Goal: Task Accomplishment & Management: Manage account settings

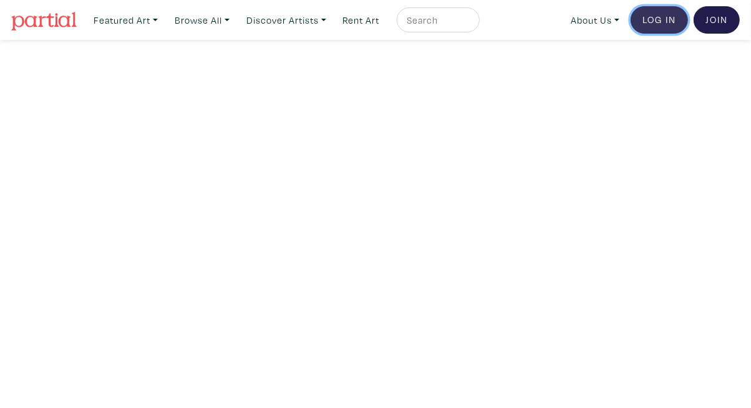
click at [660, 24] on link "Log In" at bounding box center [658, 19] width 57 height 27
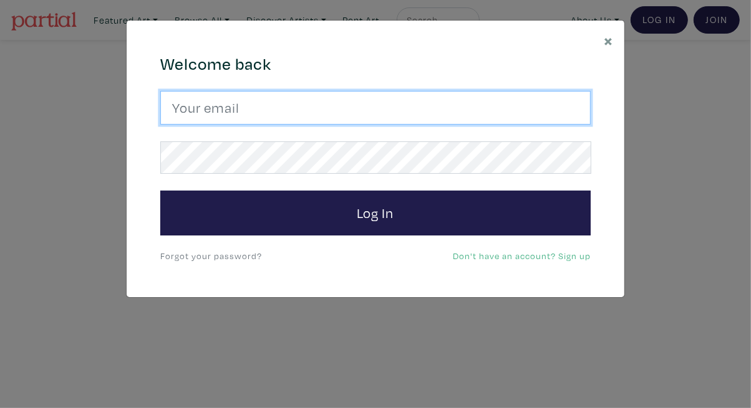
type input "tylerburey1@gmail.com"
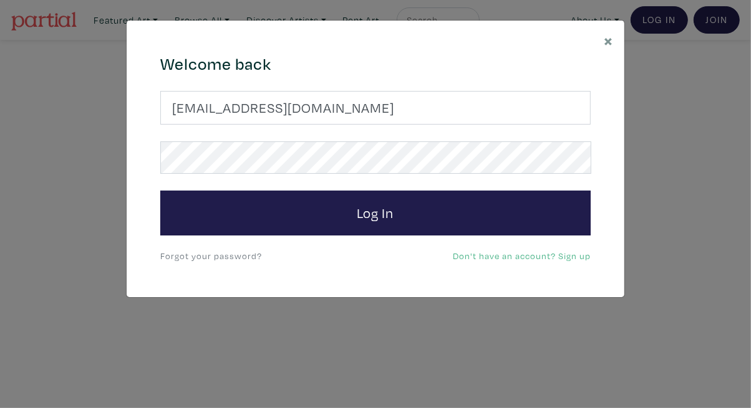
click at [359, 239] on div "Welcome back tylerburey1@gmail.com Log In Forgot your password? Don't have an a…" at bounding box center [375, 159] width 449 height 210
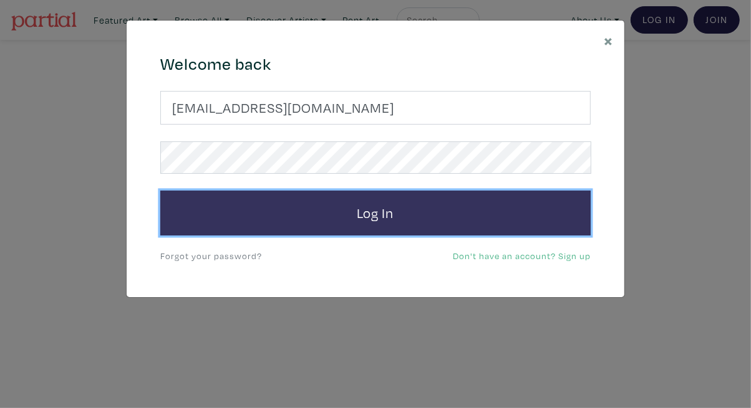
click at [360, 224] on button "Log In" at bounding box center [375, 213] width 430 height 45
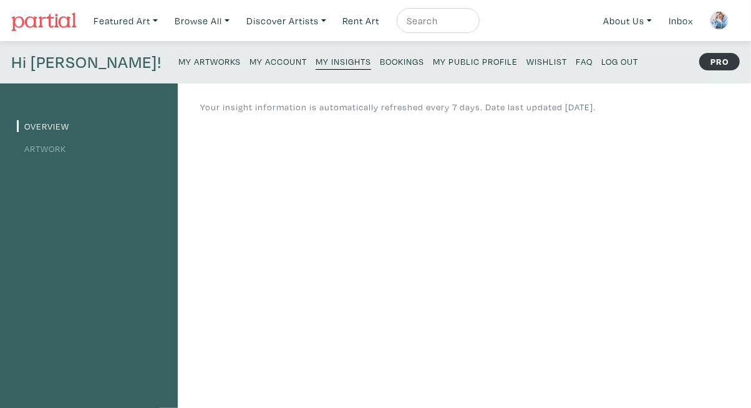
click at [49, 146] on link "Artwork" at bounding box center [41, 149] width 49 height 12
click at [433, 64] on small "My Public Profile" at bounding box center [475, 61] width 85 height 12
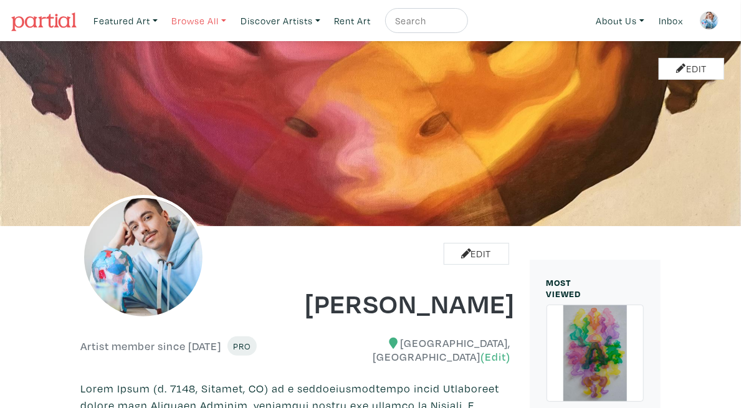
click at [196, 19] on link "Browse All" at bounding box center [199, 21] width 66 height 26
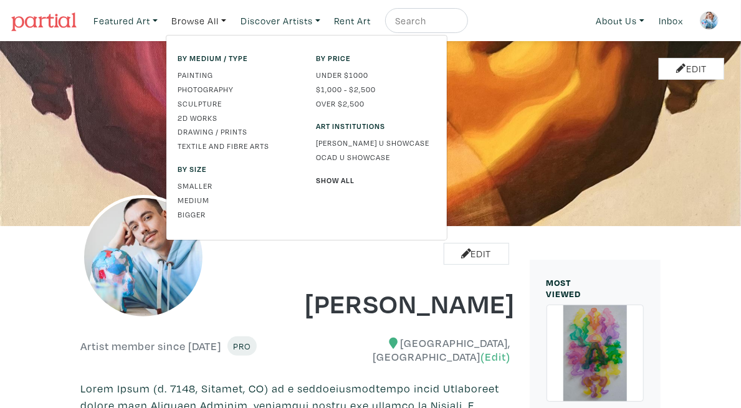
click at [704, 19] on img at bounding box center [709, 20] width 19 height 19
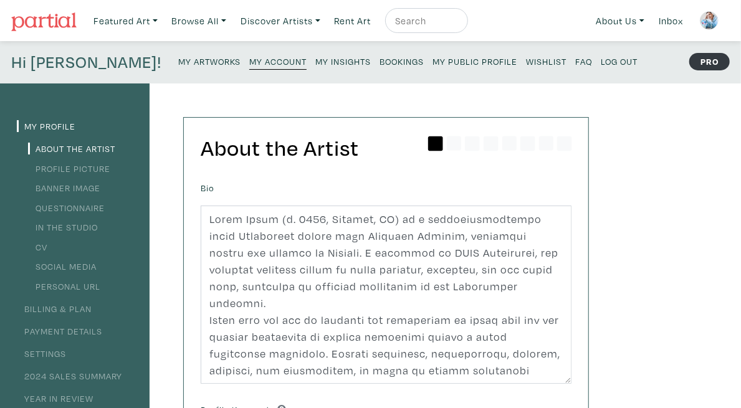
click at [315, 65] on small "My Insights" at bounding box center [342, 61] width 55 height 12
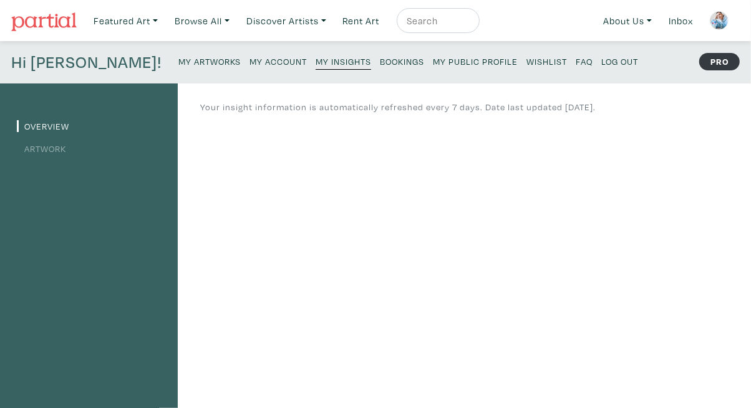
click at [380, 63] on small "Bookings" at bounding box center [402, 61] width 44 height 12
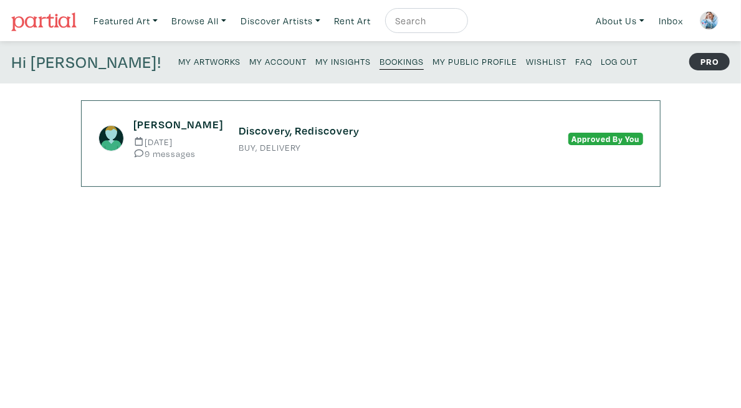
click at [433, 67] on link "My Public Profile" at bounding box center [475, 60] width 85 height 17
click at [315, 62] on small "My Insights" at bounding box center [342, 61] width 55 height 12
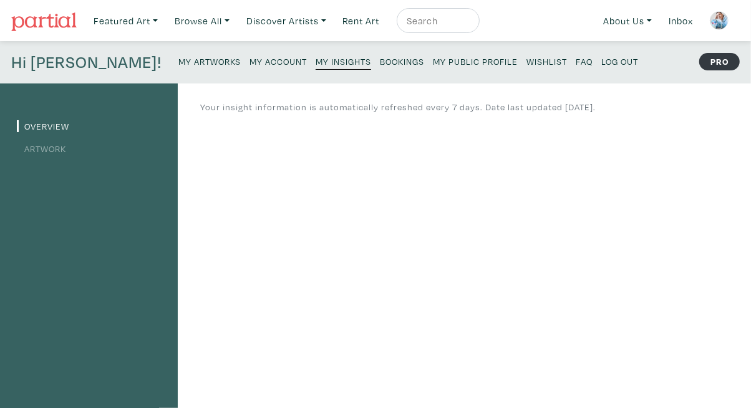
click at [55, 151] on link "Artwork" at bounding box center [41, 149] width 49 height 12
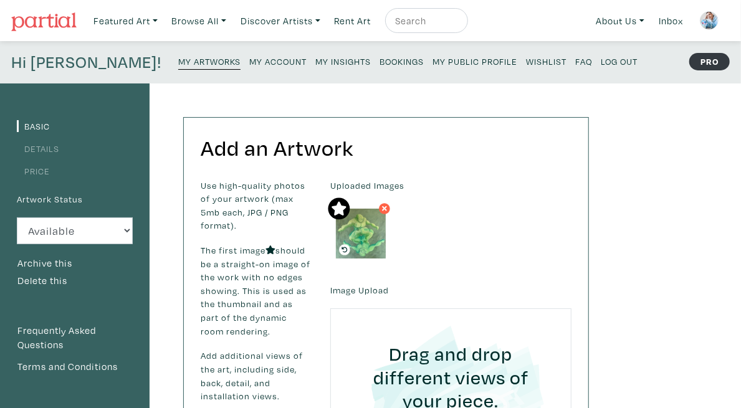
click at [50, 149] on link "Details" at bounding box center [38, 149] width 42 height 12
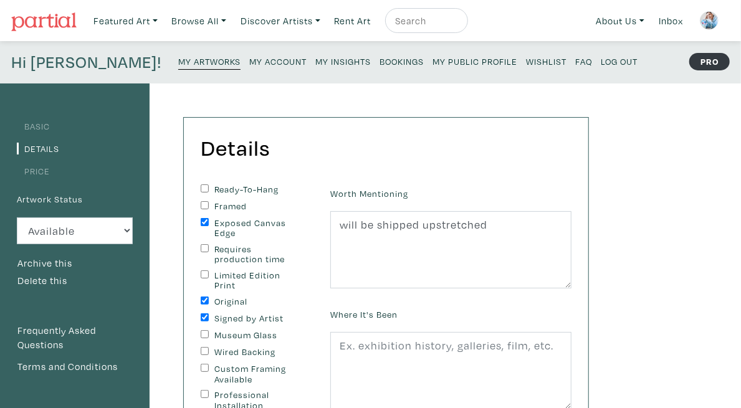
click at [178, 67] on link "My Artworks" at bounding box center [209, 60] width 62 height 17
